Goal: Navigation & Orientation: Find specific page/section

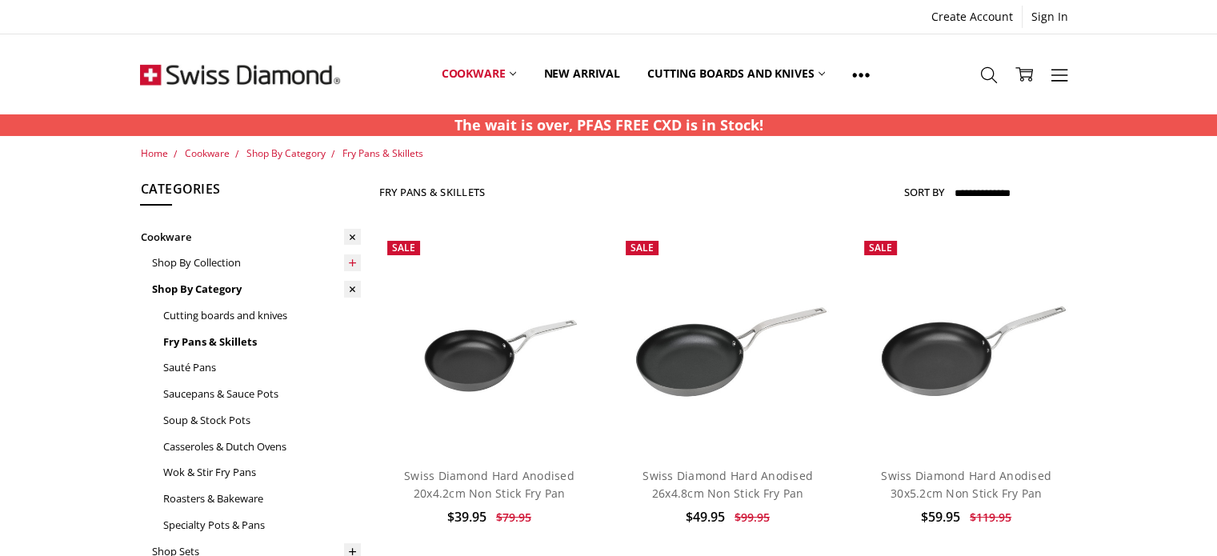
click at [354, 265] on icon at bounding box center [352, 263] width 12 height 12
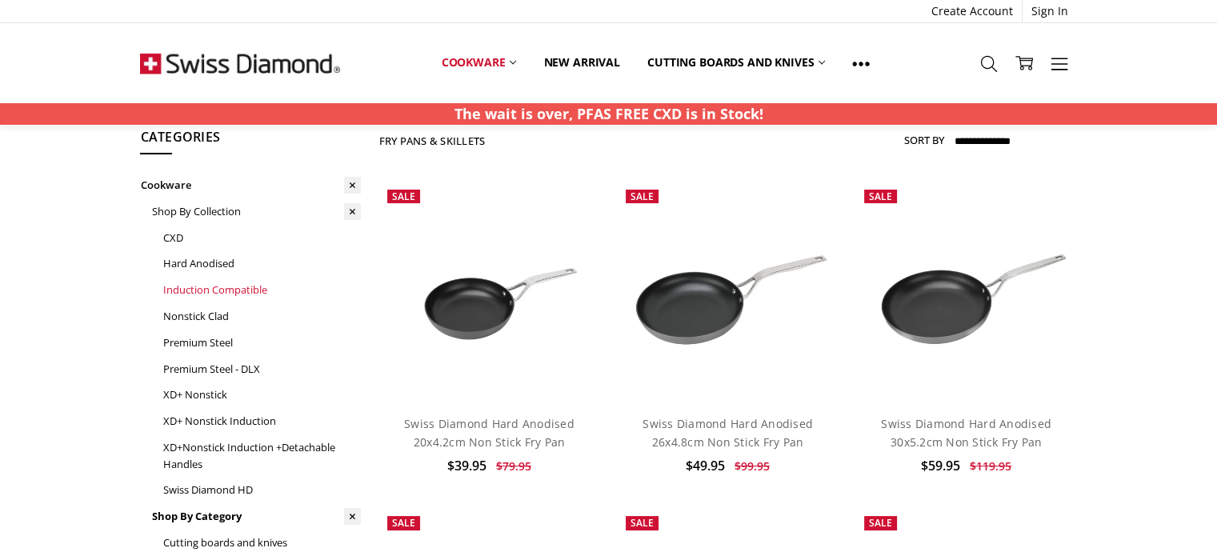
scroll to position [80, 0]
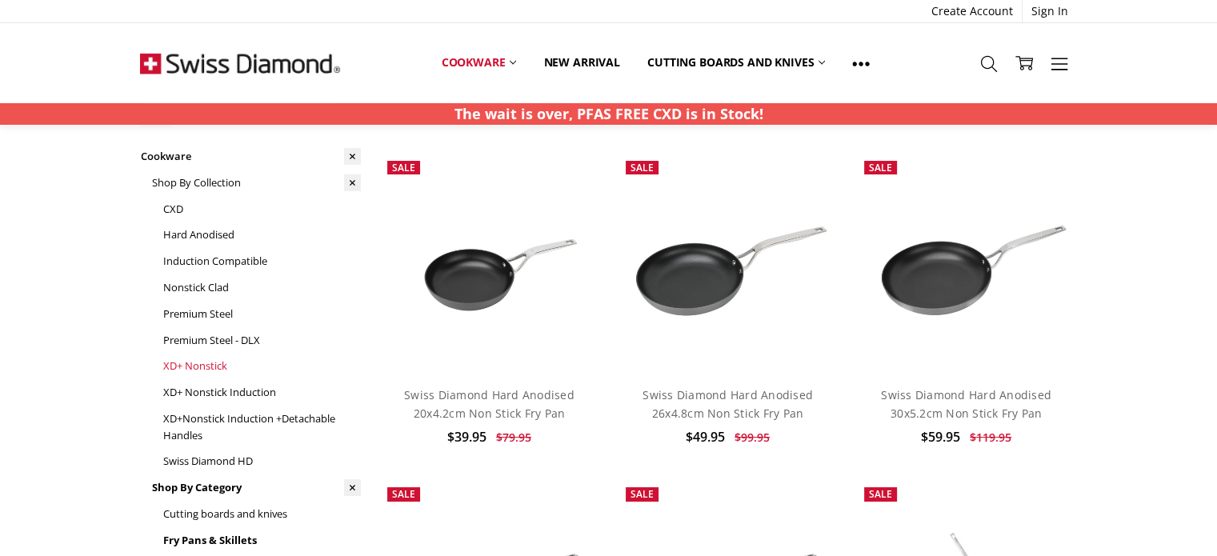
click at [222, 365] on link "XD+ Nonstick" at bounding box center [261, 366] width 198 height 26
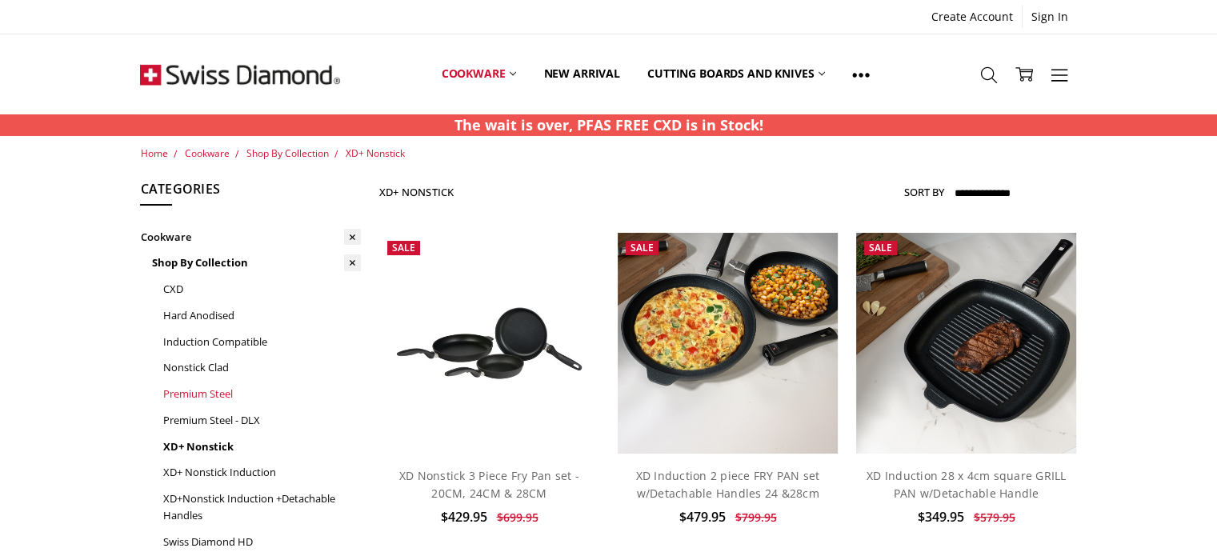
click at [186, 391] on link "Premium Steel" at bounding box center [261, 394] width 198 height 26
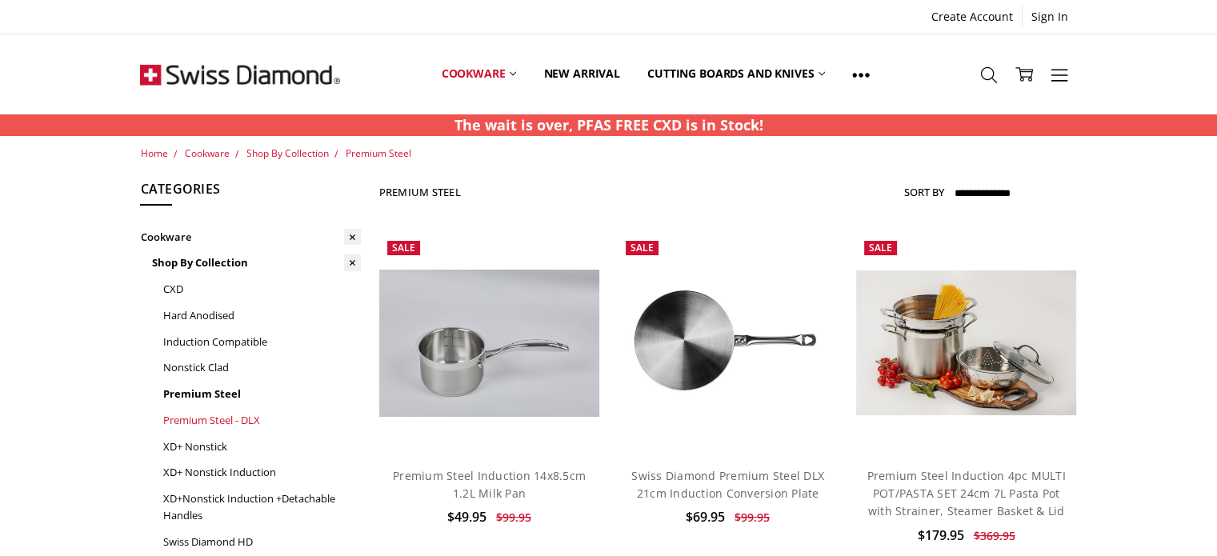
click at [186, 422] on link "Premium Steel - DLX" at bounding box center [261, 420] width 198 height 26
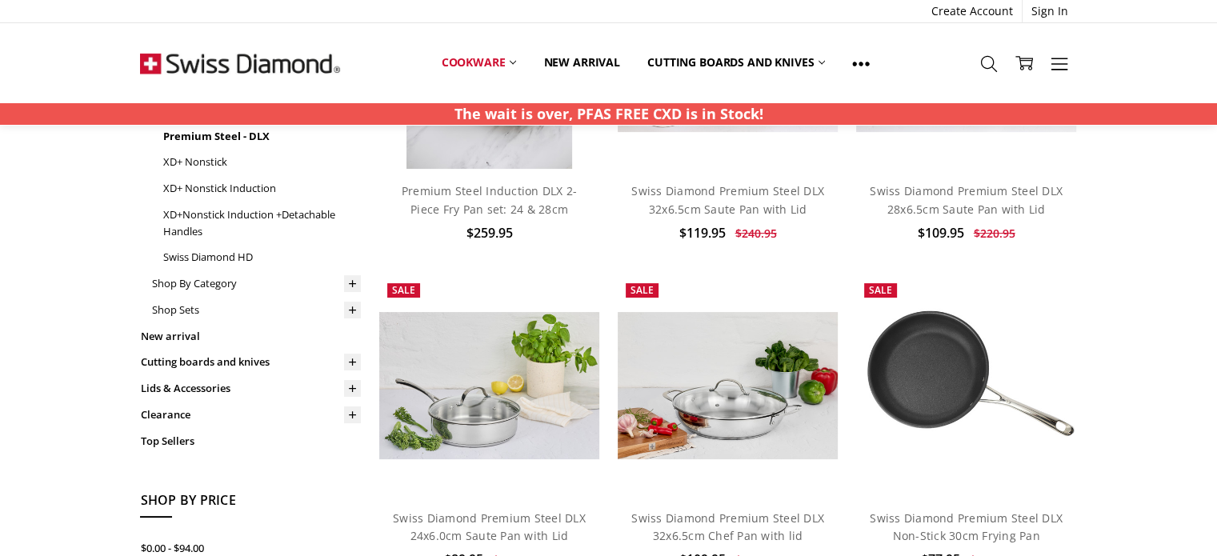
scroll to position [320, 0]
